Goal: Information Seeking & Learning: Find specific fact

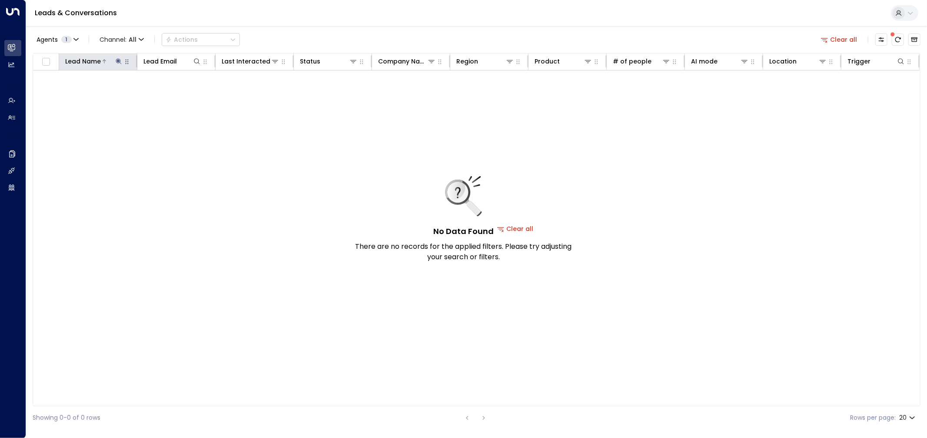
click at [119, 62] on icon at bounding box center [119, 61] width 6 height 6
click at [170, 93] on icon "button" at bounding box center [172, 93] width 7 height 7
click at [262, 203] on div "No Data Found There are no records for the applied filters. Please try adjustin…" at bounding box center [515, 228] width 965 height 316
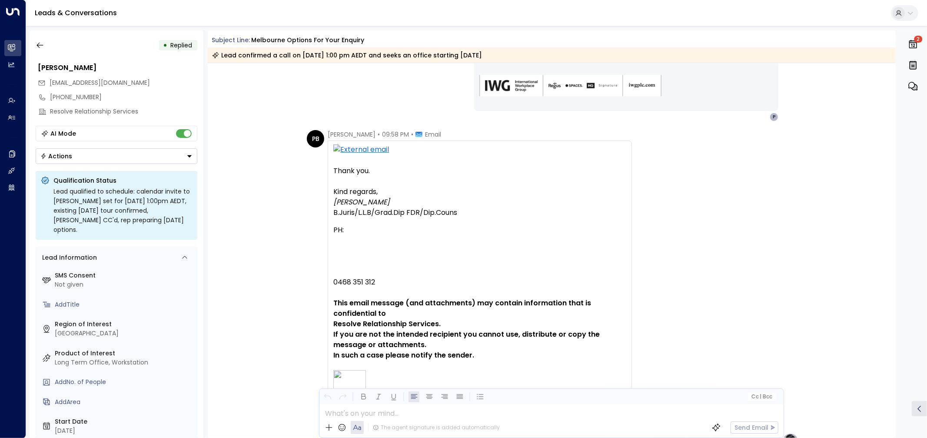
scroll to position [1410, 0]
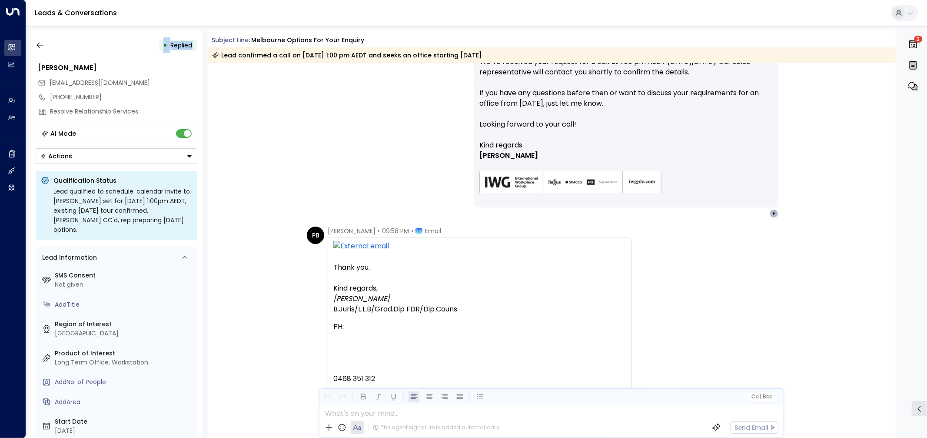
drag, startPoint x: 156, startPoint y: 41, endPoint x: 194, endPoint y: 45, distance: 38.5
click at [194, 45] on div "• Replied" at bounding box center [117, 45] width 162 height 16
click at [194, 45] on span "Replied" at bounding box center [182, 45] width 28 height 9
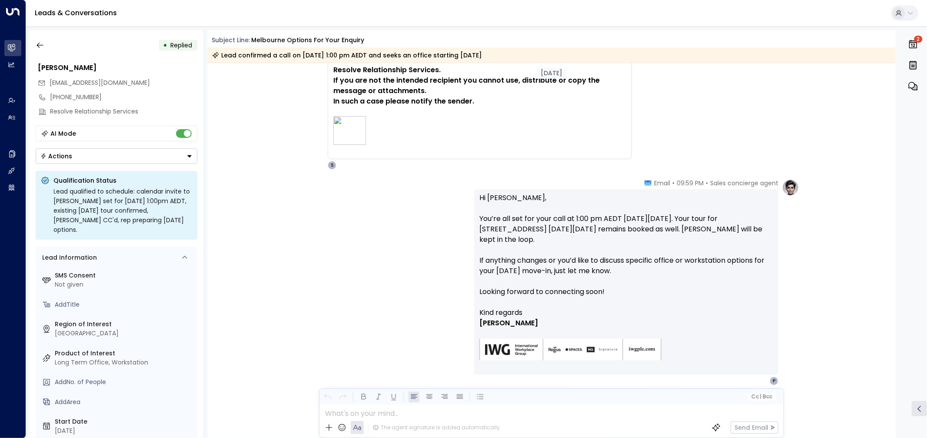
scroll to position [1805, 0]
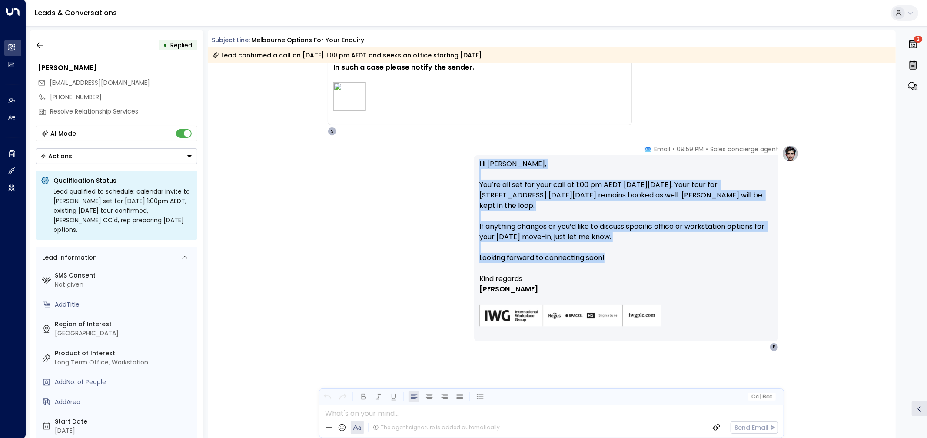
drag, startPoint x: 475, startPoint y: 164, endPoint x: 622, endPoint y: 260, distance: 175.8
click at [622, 260] on div "Hi Pauline, You’re all set for your call at 1:00 pm AEDT on Monday, 20 October.…" at bounding box center [626, 248] width 304 height 186
click at [604, 240] on p "Hi Pauline, You’re all set for your call at 1:00 pm AEDT on Monday, 20 October.…" at bounding box center [626, 216] width 294 height 115
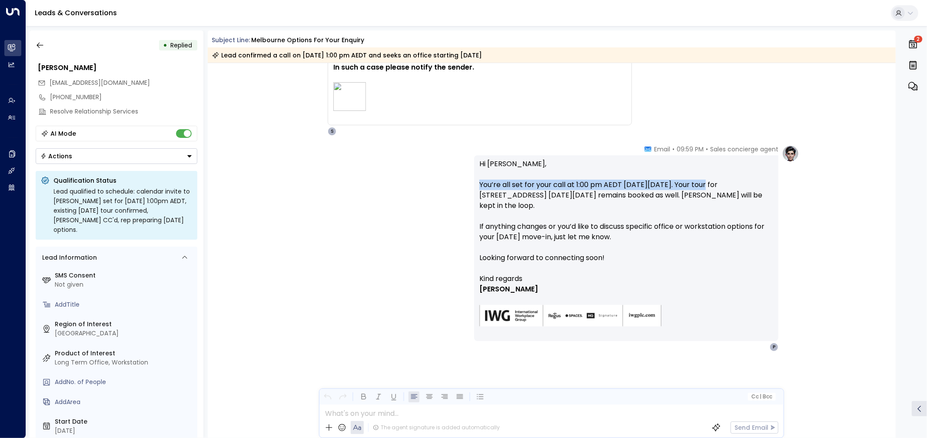
drag, startPoint x: 479, startPoint y: 185, endPoint x: 708, endPoint y: 185, distance: 229.4
click at [708, 185] on p "Hi Pauline, You’re all set for your call at 1:00 pm AEDT on Monday, 20 October.…" at bounding box center [626, 216] width 294 height 115
click at [713, 187] on p "Hi Pauline, You’re all set for your call at 1:00 pm AEDT on Monday, 20 October.…" at bounding box center [626, 216] width 294 height 115
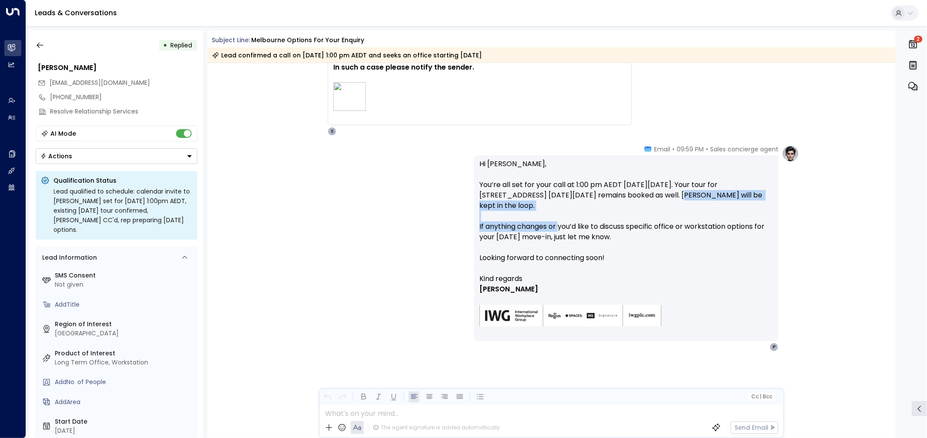
drag, startPoint x: 628, startPoint y: 194, endPoint x: 558, endPoint y: 222, distance: 75.2
click at [558, 222] on p "Hi Pauline, You’re all set for your call at 1:00 pm AEDT on Monday, 20 October.…" at bounding box center [626, 216] width 294 height 115
click at [483, 227] on p "Hi Pauline, You’re all set for your call at 1:00 pm AEDT on Monday, 20 October.…" at bounding box center [626, 216] width 294 height 115
drag, startPoint x: 479, startPoint y: 229, endPoint x: 649, endPoint y: 240, distance: 170.2
click at [649, 240] on p "Hi Pauline, You’re all set for your call at 1:00 pm AEDT on Monday, 20 October.…" at bounding box center [626, 216] width 294 height 115
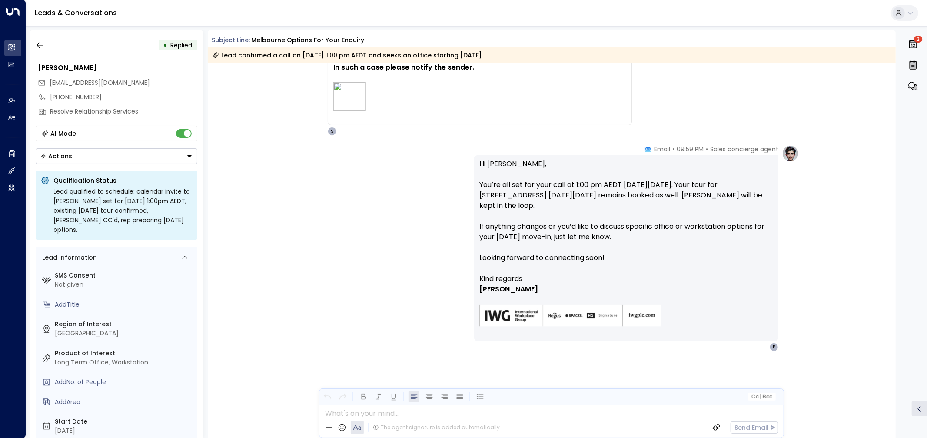
click at [649, 240] on p "Hi Pauline, You’re all set for your call at 1:00 pm AEDT on Monday, 20 October.…" at bounding box center [626, 216] width 294 height 115
drag, startPoint x: 498, startPoint y: 259, endPoint x: 641, endPoint y: 259, distance: 143.8
click at [641, 259] on p "Hi Pauline, You’re all set for your call at 1:00 pm AEDT on Monday, 20 October.…" at bounding box center [626, 216] width 294 height 115
click at [641, 258] on p "Hi Pauline, You’re all set for your call at 1:00 pm AEDT on Monday, 20 October.…" at bounding box center [626, 216] width 294 height 115
drag, startPoint x: 71, startPoint y: 83, endPoint x: 43, endPoint y: 83, distance: 27.4
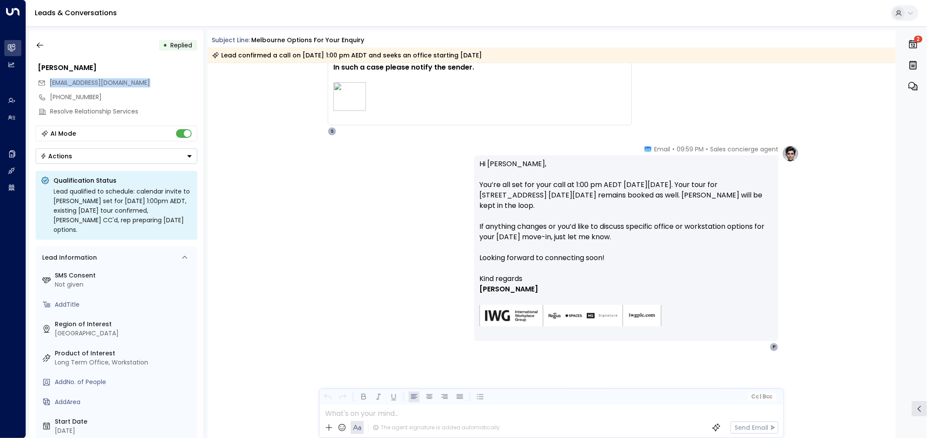
click at [43, 83] on div "paulineboydlegal@outlook.com" at bounding box center [117, 83] width 159 height 14
copy span "paulineboydlegal@outlook.com"
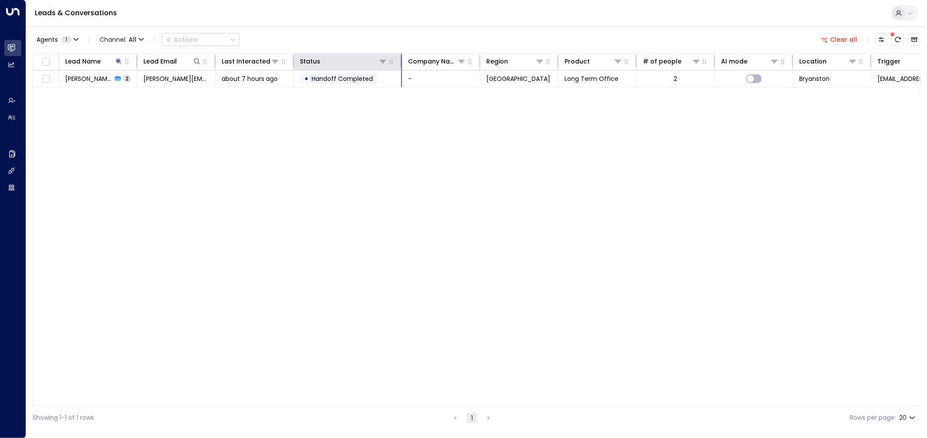
drag, startPoint x: 368, startPoint y: 63, endPoint x: 398, endPoint y: 68, distance: 30.4
click at [398, 68] on th "Status" at bounding box center [348, 61] width 108 height 17
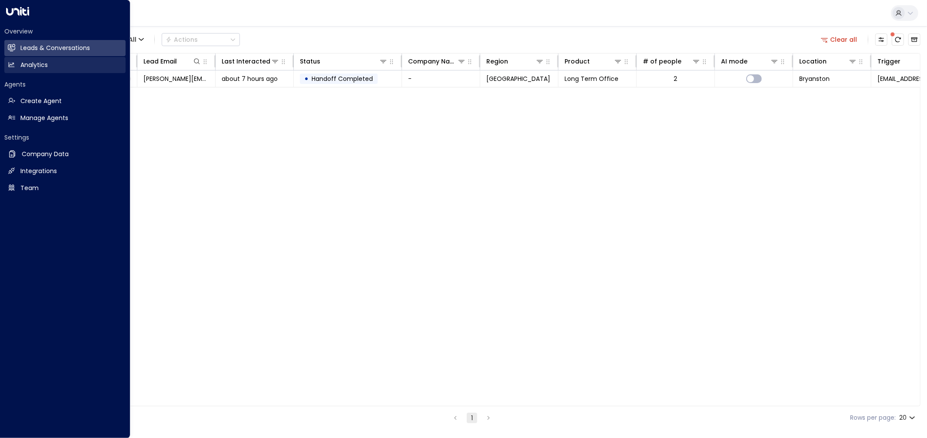
click at [38, 69] on h2 "Analytics" at bounding box center [33, 64] width 27 height 9
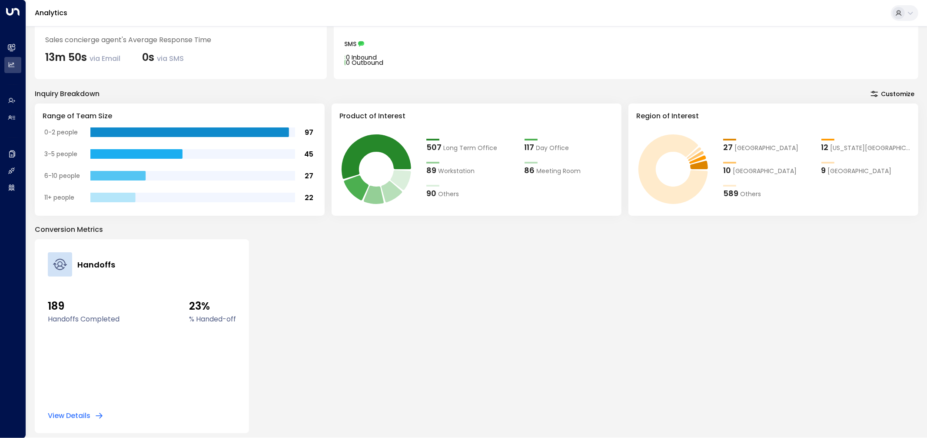
scroll to position [114, 0]
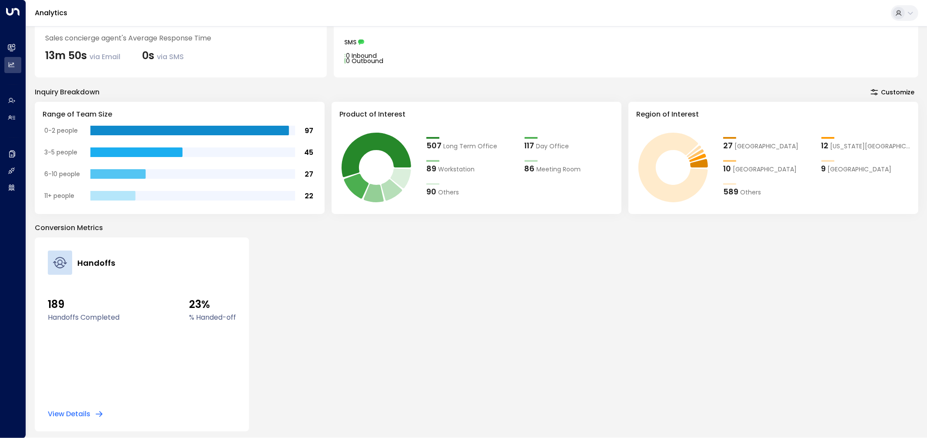
click at [327, 249] on div "Handoffs 189 Handoffs Completed 23% % Handed-off View Details" at bounding box center [476, 334] width 883 height 194
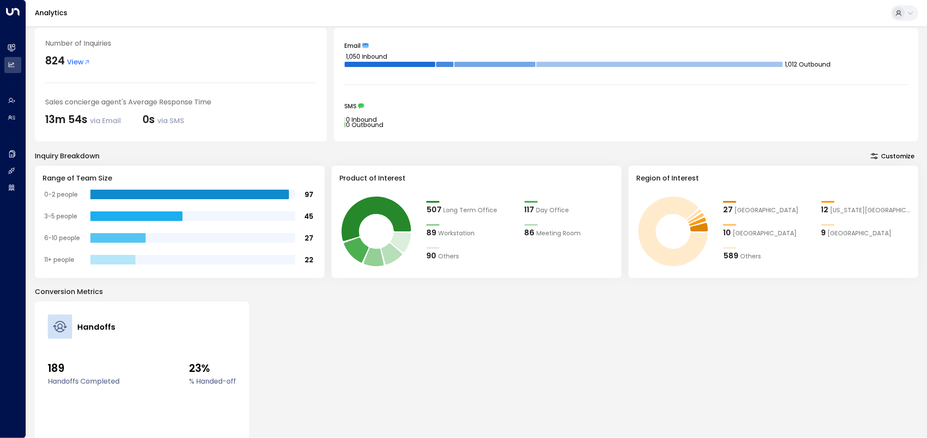
scroll to position [0, 0]
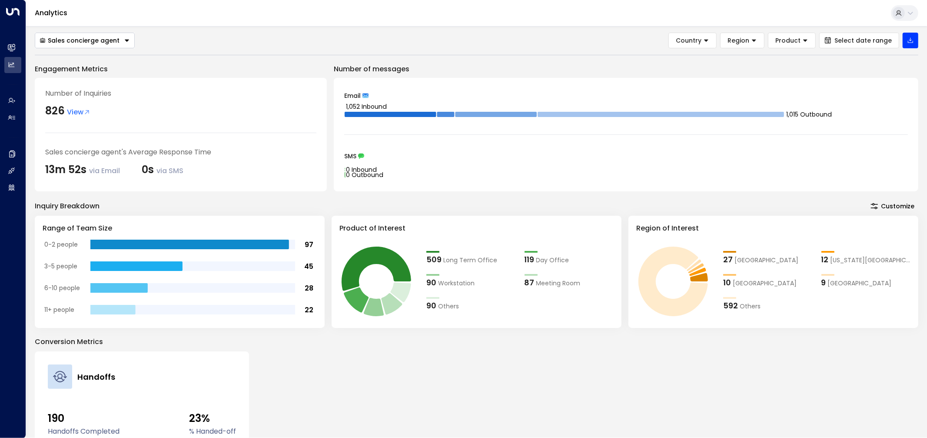
click at [322, 51] on div "Sales concierge agent Country Region Product Select date range Engagement Metri…" at bounding box center [476, 289] width 883 height 512
click at [851, 42] on span "Select date range" at bounding box center [862, 40] width 57 height 7
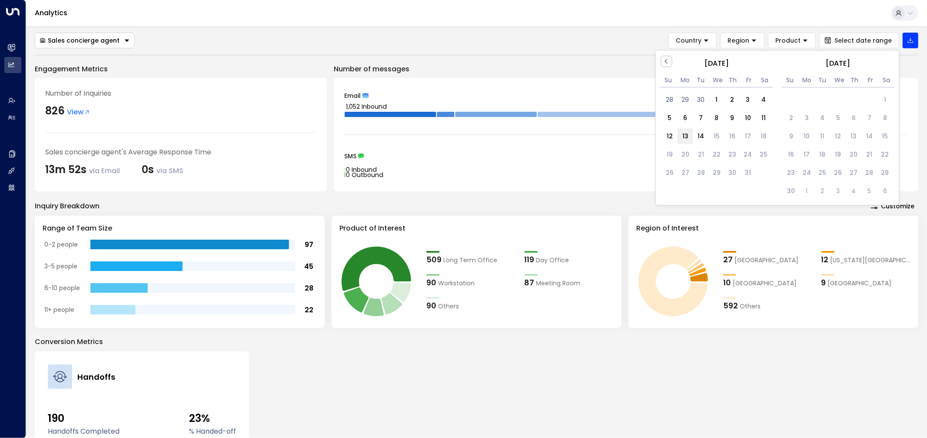
click at [685, 132] on div "13" at bounding box center [685, 136] width 16 height 16
click at [680, 137] on div "13" at bounding box center [685, 136] width 16 height 16
